Goal: Use online tool/utility: Utilize a website feature to perform a specific function

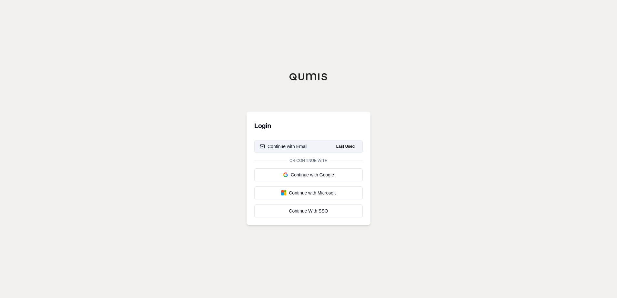
click at [300, 144] on div "Continue with Email" at bounding box center [284, 146] width 48 height 6
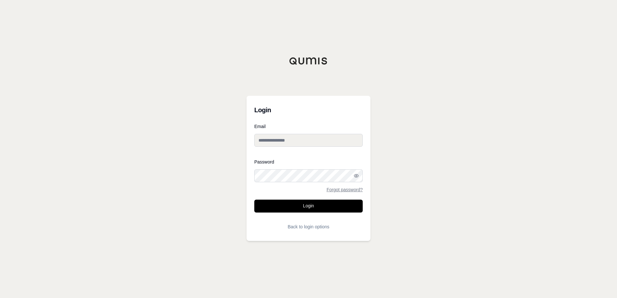
click at [290, 139] on input "Email" at bounding box center [308, 140] width 108 height 13
type input "**********"
click at [294, 207] on button "Login" at bounding box center [308, 206] width 108 height 13
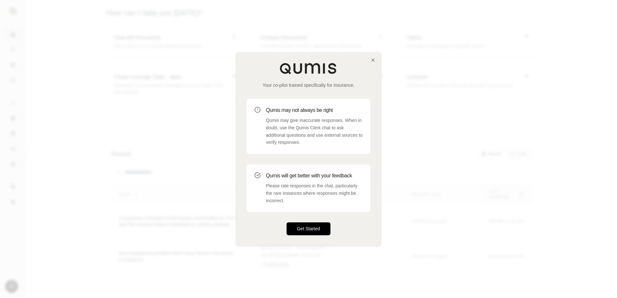
click at [322, 226] on button "Get Started" at bounding box center [309, 229] width 44 height 13
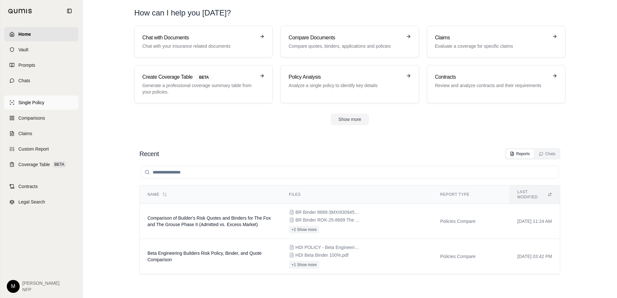
click at [44, 106] on link "Single Policy" at bounding box center [41, 103] width 74 height 14
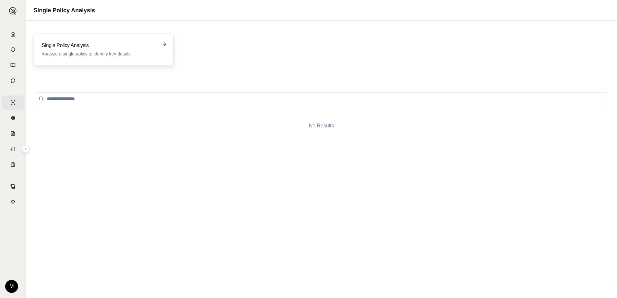
click at [144, 55] on p "Analyze a single policy to identify key details" at bounding box center [99, 54] width 115 height 6
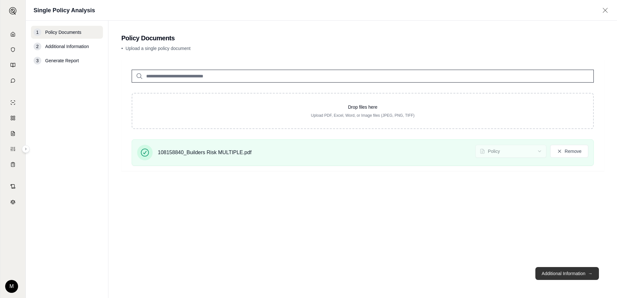
click at [582, 275] on button "Additional Information →" at bounding box center [568, 273] width 64 height 13
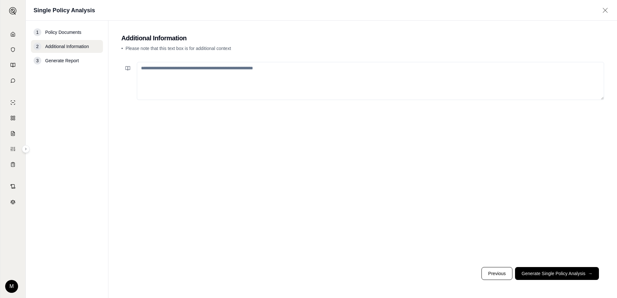
click at [216, 76] on textarea at bounding box center [371, 81] width 468 height 38
type textarea "**********"
click at [545, 272] on button "Generate Single Policy Analysis →" at bounding box center [557, 273] width 84 height 13
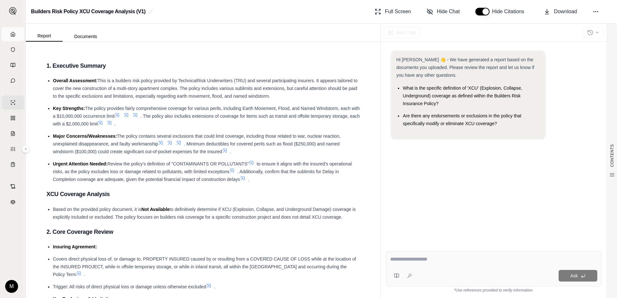
click at [15, 36] on link "Home" at bounding box center [13, 34] width 23 height 14
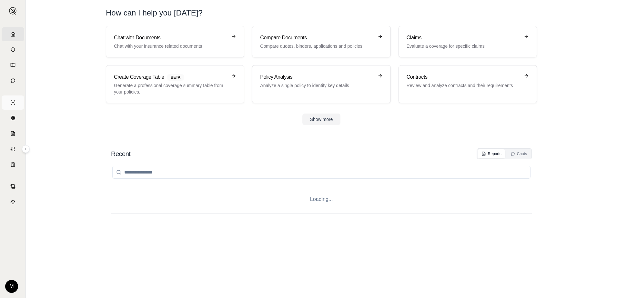
click at [18, 104] on link "Single Policy" at bounding box center [13, 103] width 23 height 14
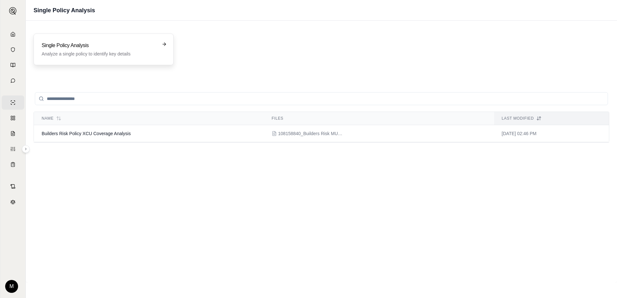
click at [127, 53] on p "Analyze a single policy to identify key details" at bounding box center [99, 54] width 115 height 6
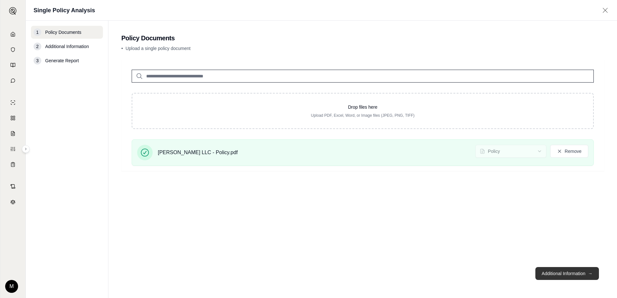
click at [552, 277] on button "Additional Information →" at bounding box center [568, 273] width 64 height 13
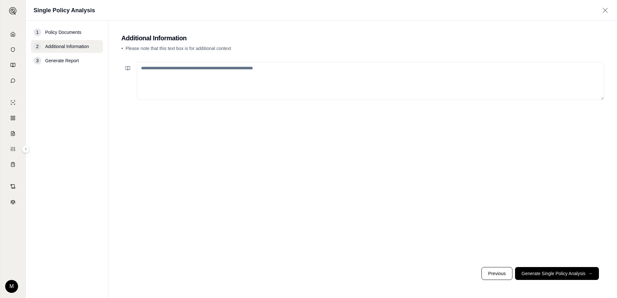
click at [179, 77] on textarea at bounding box center [371, 81] width 468 height 38
type textarea "**********"
click at [550, 273] on button "Generate Single Policy Analysis →" at bounding box center [557, 273] width 84 height 13
